Goal: Transaction & Acquisition: Subscribe to service/newsletter

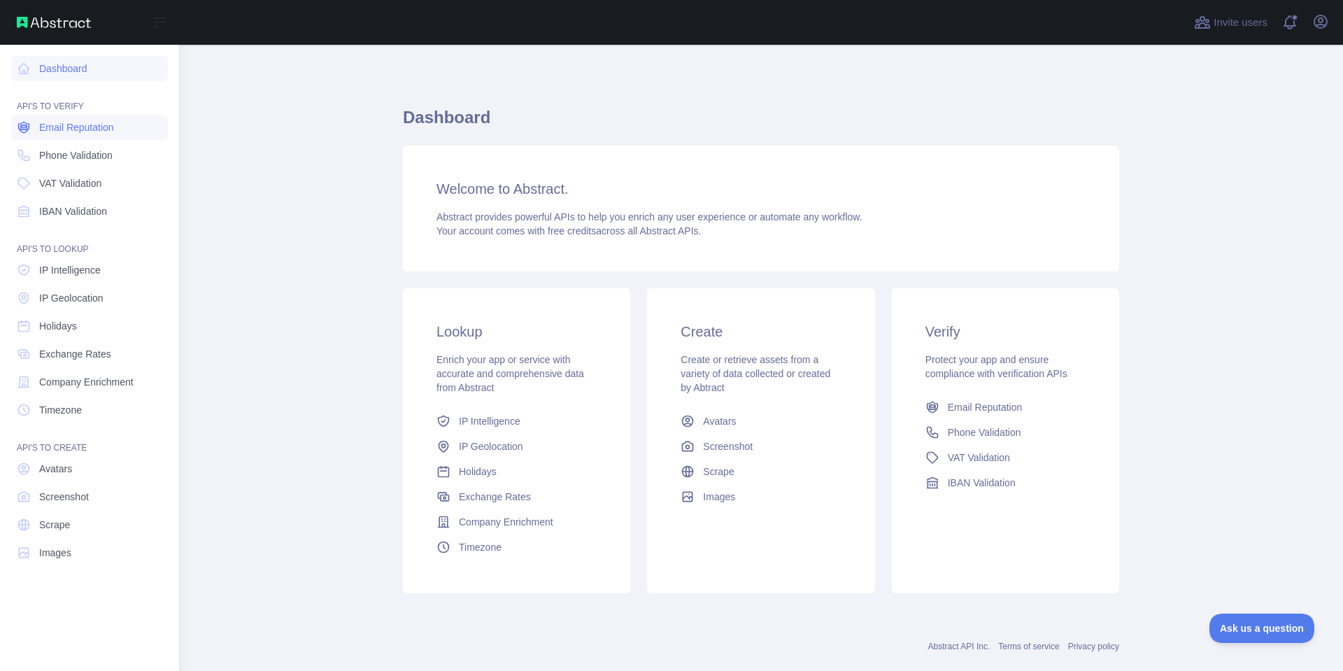
click at [94, 132] on span "Email Reputation" at bounding box center [76, 127] width 75 height 14
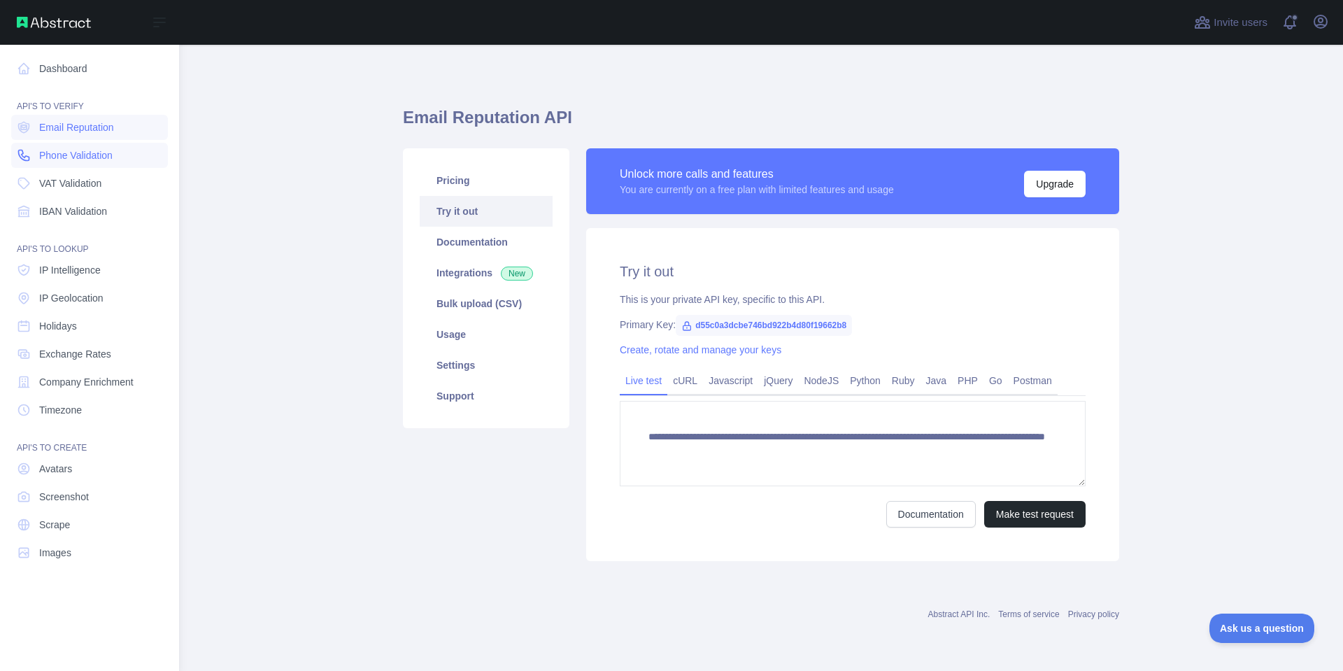
click at [91, 161] on span "Phone Validation" at bounding box center [75, 155] width 73 height 14
click at [84, 190] on link "VAT Validation" at bounding box center [89, 183] width 157 height 25
click at [77, 216] on span "IBAN Validation" at bounding box center [73, 211] width 68 height 14
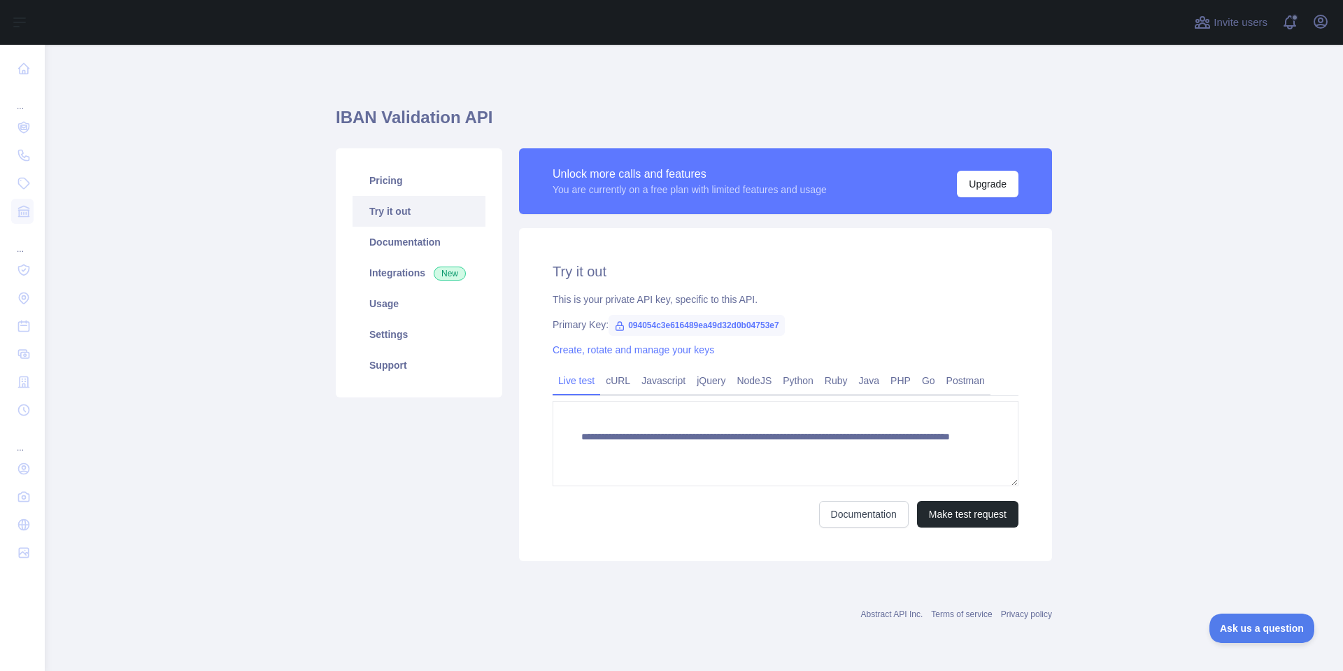
click at [1021, 186] on div "Unlock more calls and features You are currently on a free plan with limited fe…" at bounding box center [785, 181] width 533 height 66
click at [979, 191] on button "Upgrade" at bounding box center [988, 184] width 62 height 27
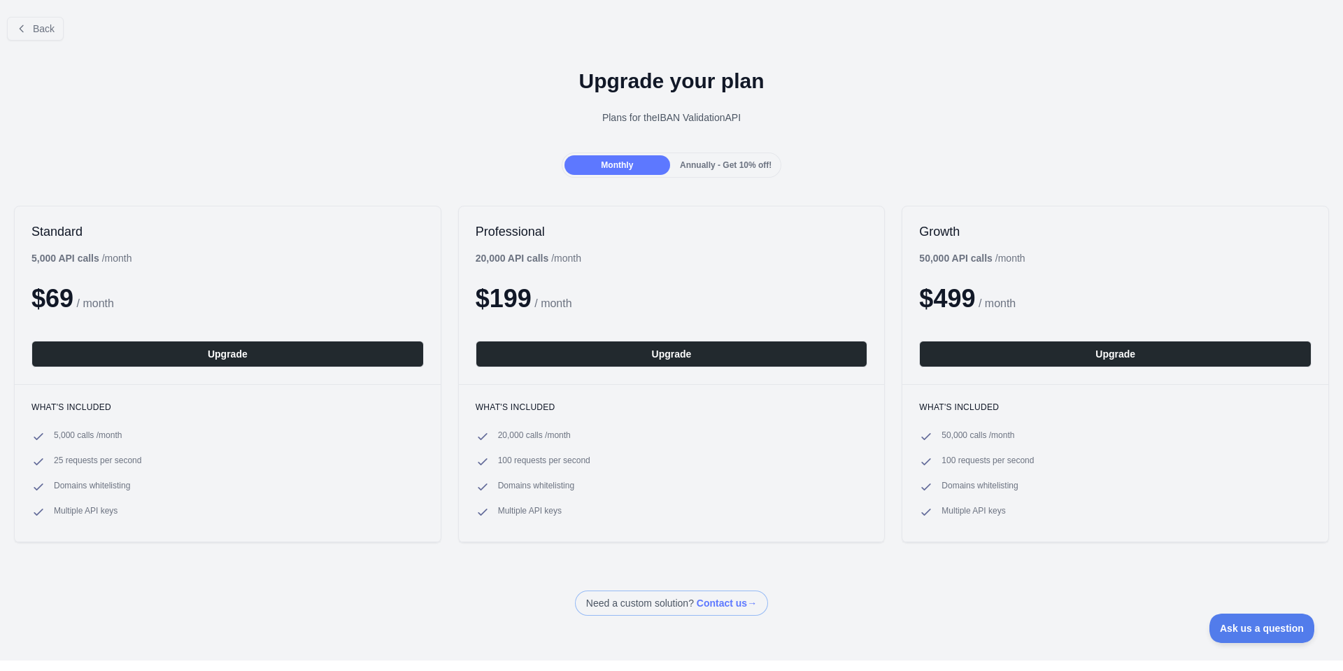
click at [721, 160] on div "Annually - Get 10% off!" at bounding box center [726, 165] width 106 height 20
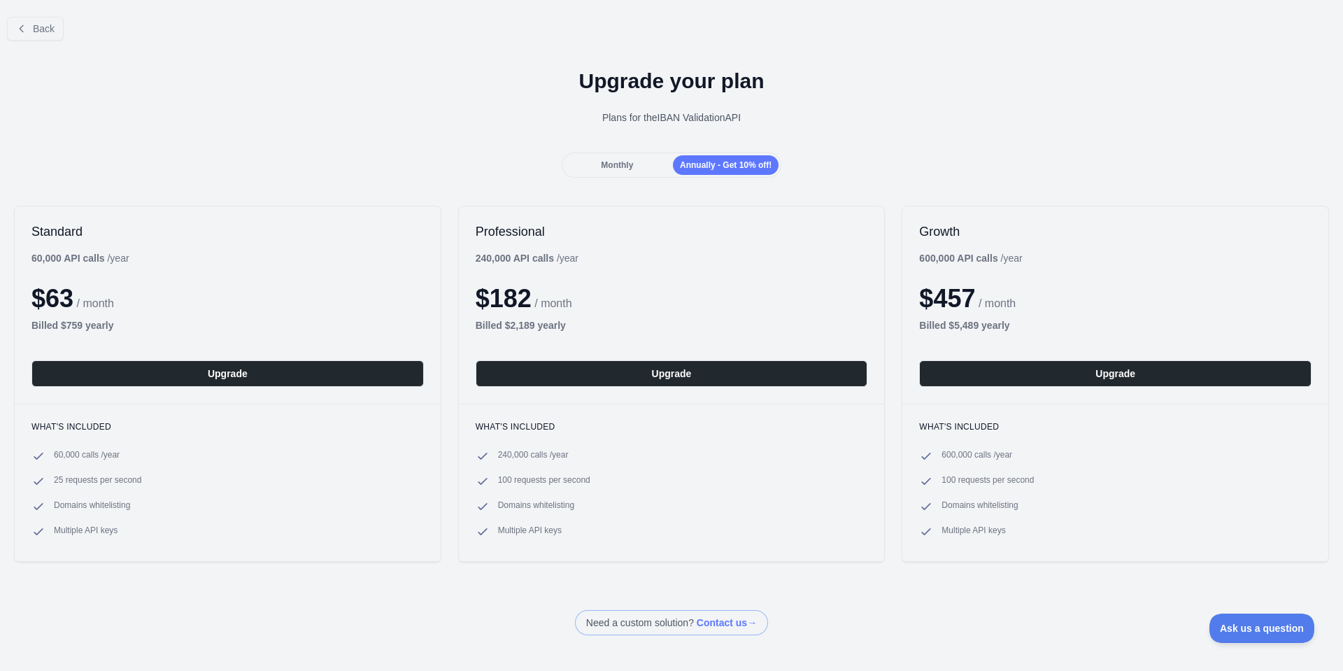
click at [621, 171] on div "Monthly" at bounding box center [618, 165] width 106 height 20
